Goal: Information Seeking & Learning: Learn about a topic

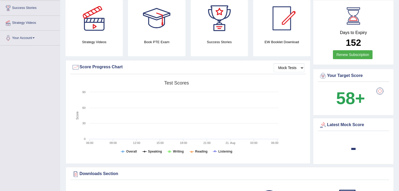
scroll to position [26, 0]
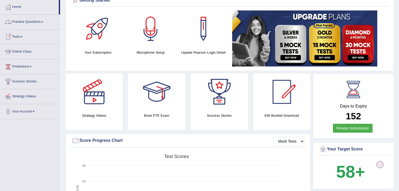
click at [35, 22] on link "Practice Questions" at bounding box center [30, 21] width 60 height 13
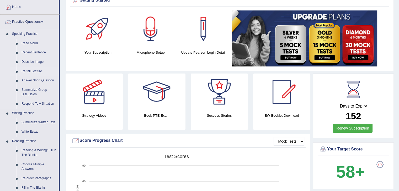
click at [34, 71] on link "Re-tell Lecture" at bounding box center [39, 71] width 40 height 9
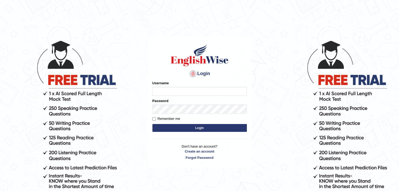
type input "Miko39"
click at [209, 128] on button "Login" at bounding box center [199, 128] width 94 height 8
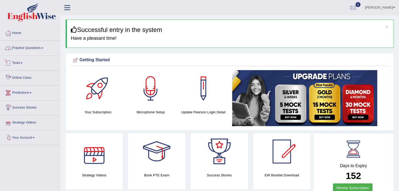
click at [45, 50] on link "Practice Questions" at bounding box center [30, 47] width 60 height 13
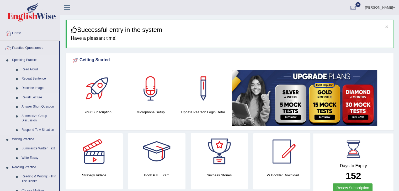
click at [30, 99] on link "Re-tell Lecture" at bounding box center [39, 97] width 40 height 9
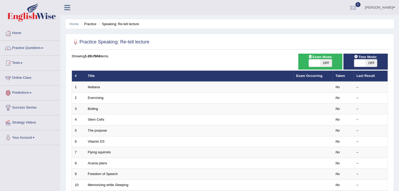
drag, startPoint x: 315, startPoint y: 62, endPoint x: 352, endPoint y: 63, distance: 37.8
click at [315, 62] on span at bounding box center [315, 63] width 12 height 7
click at [311, 64] on span at bounding box center [315, 63] width 12 height 7
checkbox input "true"
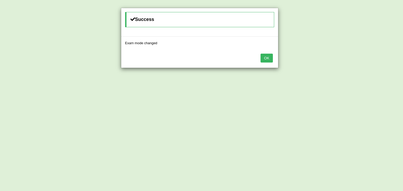
drag, startPoint x: 262, startPoint y: 59, endPoint x: 277, endPoint y: 58, distance: 15.2
click at [262, 58] on button "OK" at bounding box center [266, 58] width 12 height 9
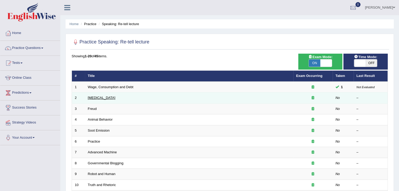
click at [113, 98] on link "[MEDICAL_DATA]" at bounding box center [102, 98] width 28 height 4
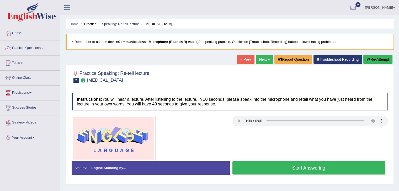
click at [272, 169] on button "Start Answering" at bounding box center [308, 167] width 153 height 13
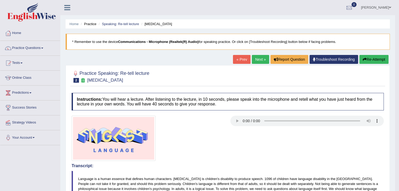
click at [259, 60] on link "Next »" at bounding box center [260, 59] width 17 height 9
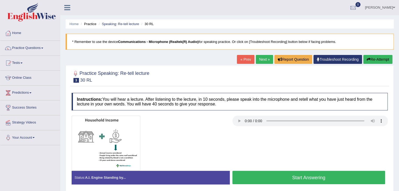
click at [325, 176] on button "Start Answering" at bounding box center [308, 177] width 153 height 13
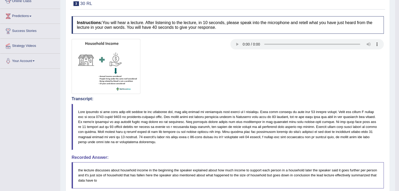
scroll to position [47, 0]
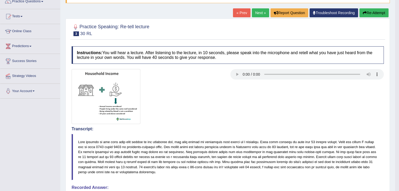
click at [260, 12] on link "Next »" at bounding box center [260, 12] width 17 height 9
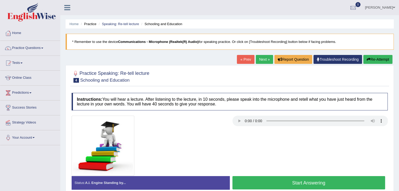
click at [256, 59] on link "Next »" at bounding box center [264, 59] width 17 height 9
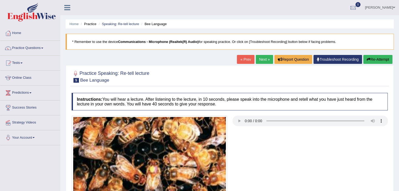
click at [249, 55] on link "« Prev" at bounding box center [245, 59] width 17 height 9
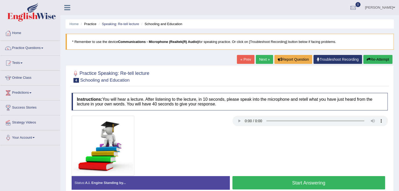
click at [315, 182] on button "Start Answering" at bounding box center [308, 182] width 153 height 13
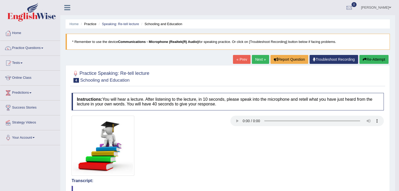
click at [257, 60] on link "Next »" at bounding box center [260, 59] width 17 height 9
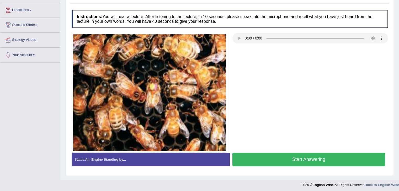
scroll to position [84, 0]
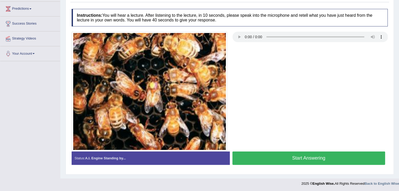
click at [312, 159] on button "Start Answering" at bounding box center [308, 158] width 153 height 13
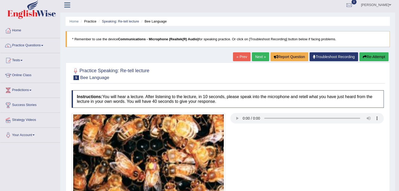
scroll to position [0, 0]
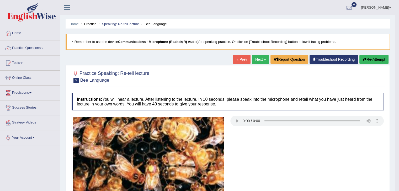
click at [257, 62] on link "Next »" at bounding box center [260, 59] width 17 height 9
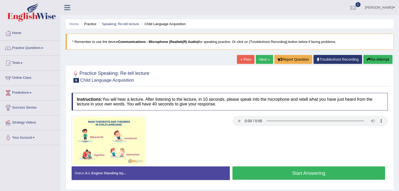
click at [333, 173] on button "Start Answering" at bounding box center [308, 173] width 153 height 13
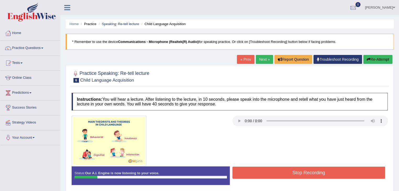
click at [378, 59] on button "Re-Attempt" at bounding box center [377, 59] width 29 height 9
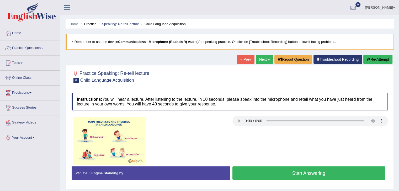
click at [310, 171] on button "Start Answering" at bounding box center [308, 173] width 153 height 13
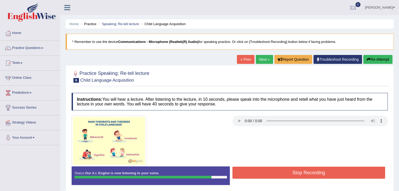
click at [313, 174] on button "Stop Recording" at bounding box center [308, 173] width 153 height 12
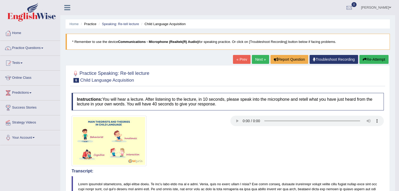
click at [257, 60] on link "Next »" at bounding box center [260, 59] width 17 height 9
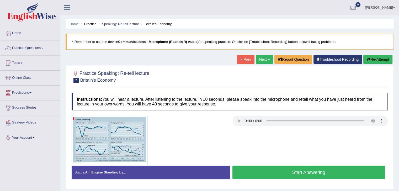
click at [261, 176] on button "Start Answering" at bounding box center [308, 172] width 153 height 13
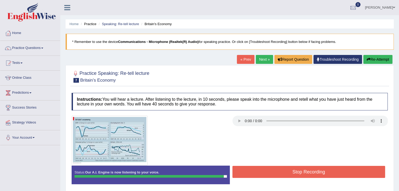
click at [297, 173] on button "Stop Recording" at bounding box center [308, 172] width 153 height 12
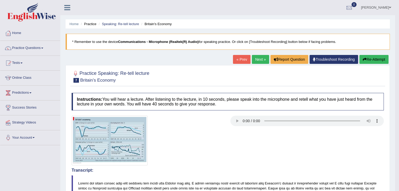
click at [259, 62] on link "Next »" at bounding box center [260, 59] width 17 height 9
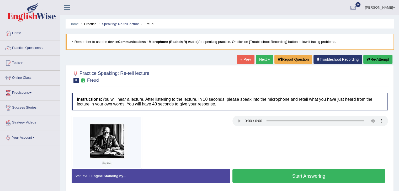
click at [293, 176] on button "Start Answering" at bounding box center [308, 176] width 153 height 13
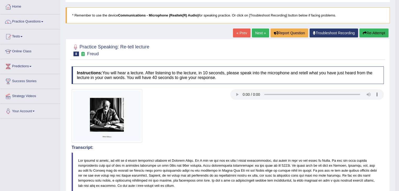
scroll to position [26, 0]
click at [255, 31] on link "Next »" at bounding box center [260, 33] width 17 height 9
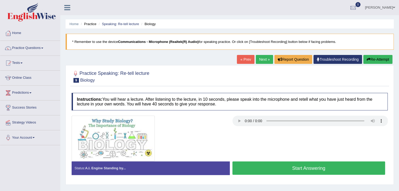
click at [289, 167] on button "Start Answering" at bounding box center [308, 168] width 153 height 13
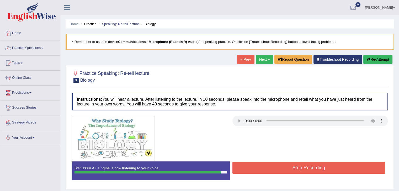
click at [287, 165] on button "Stop Recording" at bounding box center [308, 168] width 153 height 12
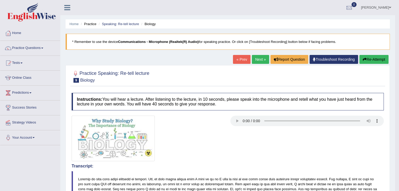
click at [257, 61] on link "Next »" at bounding box center [260, 59] width 17 height 9
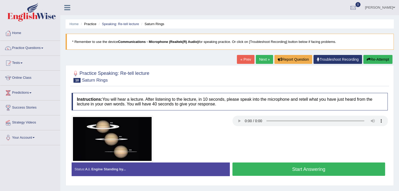
click at [289, 170] on button "Start Answering" at bounding box center [308, 169] width 153 height 13
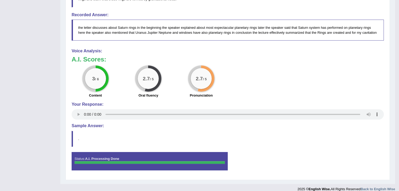
scroll to position [207, 0]
